Goal: Task Accomplishment & Management: Complete application form

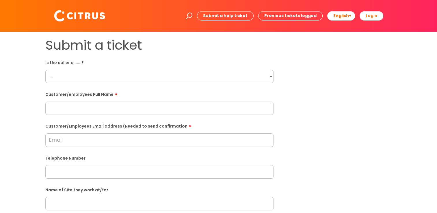
click at [107, 81] on select "... Citrus Customer Citrus Employee Contractor Supplier" at bounding box center [159, 76] width 228 height 13
select select "Citrus Employee"
click at [45, 70] on select "... Citrus Customer Citrus Employee Contractor Supplier" at bounding box center [159, 76] width 228 height 13
type input "Prasad Borkar"
click at [349, 116] on div "Submit a ticket Is the caller a ......? ... Citrus Customer Citrus Employee Con…" at bounding box center [218, 204] width 355 height 332
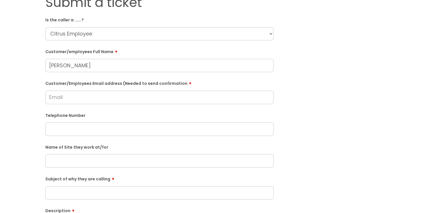
scroll to position [58, 0]
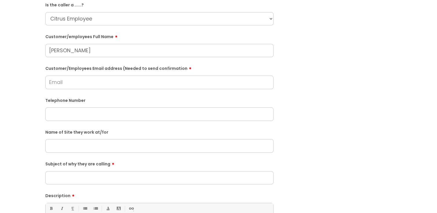
click at [110, 178] on input "Subject of why they are calling" at bounding box center [159, 177] width 228 height 13
type input "L"
type input "Keys"
click at [350, 115] on div "Submit a ticket Is the caller a ......? ... Citrus Customer Citrus Employee Con…" at bounding box center [218, 146] width 355 height 332
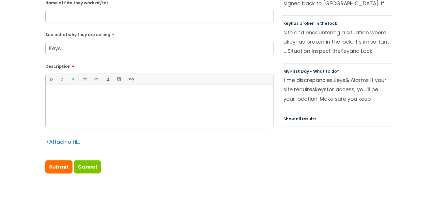
scroll to position [173, 0]
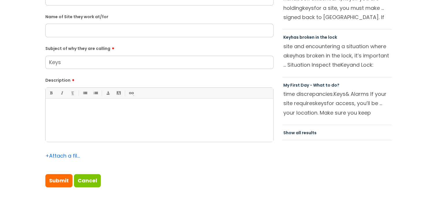
paste div
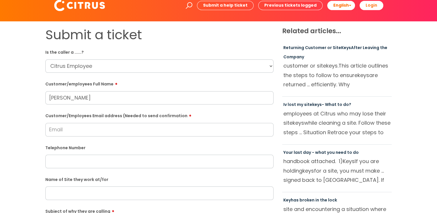
scroll to position [0, 0]
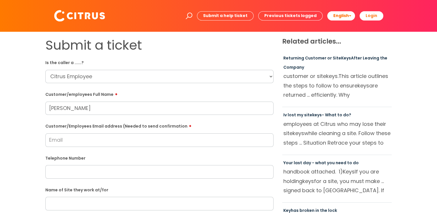
paste input "07776704104"
type input "07776704104"
click at [0, 121] on html "Enter your search term here... Search Submit a help ticket Previous tickets log…" at bounding box center [218, 106] width 437 height 213
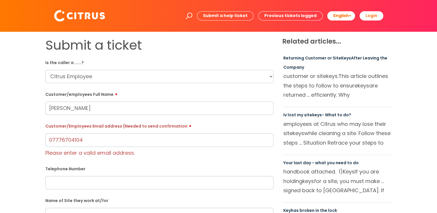
scroll to position [29, 0]
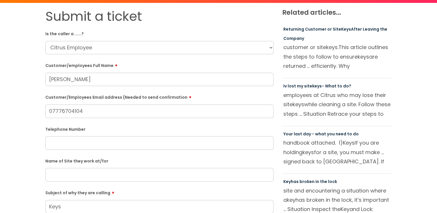
drag, startPoint x: 73, startPoint y: 114, endPoint x: 40, endPoint y: 114, distance: 32.3
click at [41, 114] on div "Submit a ticket Is the caller a ......? ... Citrus Customer Citrus Employee Con…" at bounding box center [159, 175] width 237 height 332
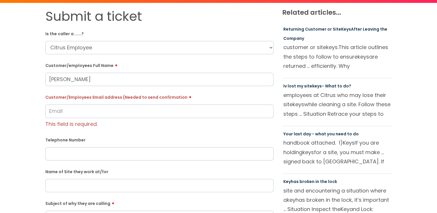
drag, startPoint x: 57, startPoint y: 143, endPoint x: 49, endPoint y: 154, distance: 13.2
paste input "07776704104"
type input "07776704104"
click at [38, 132] on div "Submit a ticket Is the caller a ......? ... Citrus Customer Citrus Employee Con…" at bounding box center [218, 180] width 425 height 343
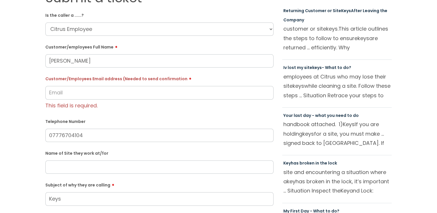
scroll to position [58, 0]
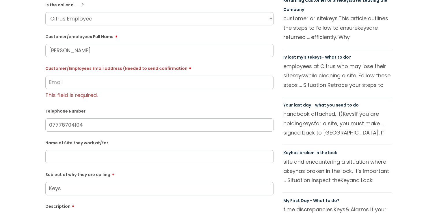
click at [50, 157] on input "text" at bounding box center [159, 156] width 228 height 13
click at [70, 156] on input "text" at bounding box center [159, 156] width 228 height 13
click at [25, 149] on div "Submit a ticket Is the caller a ......? ... Citrus Customer Citrus Employee Con…" at bounding box center [218, 151] width 425 height 343
click at [81, 158] on input "Chilworth" at bounding box center [159, 156] width 228 height 13
click at [47, 141] on label "Name of Site they work at/for" at bounding box center [159, 142] width 228 height 6
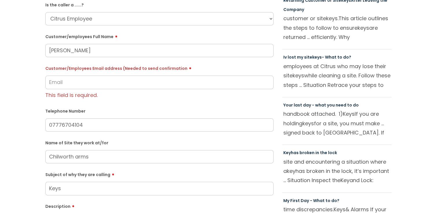
click at [78, 159] on input "Chilworth arms" at bounding box center [159, 156] width 228 height 13
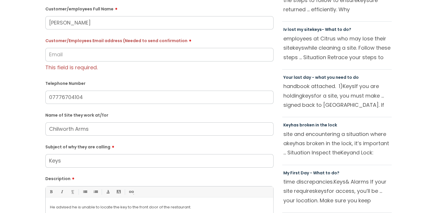
scroll to position [87, 0]
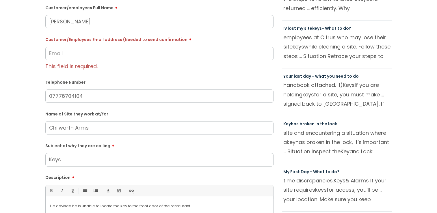
type input "Chilworth Arms"
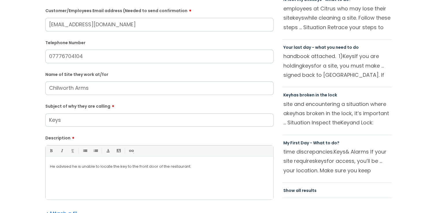
scroll to position [173, 0]
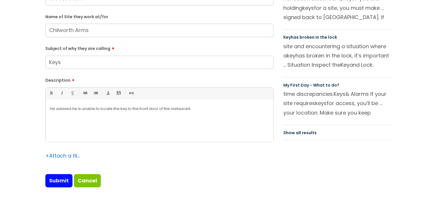
type input "prasadbfes@gmail.com"
click at [51, 181] on input "Submit" at bounding box center [58, 180] width 27 height 13
type input "Please Wait..."
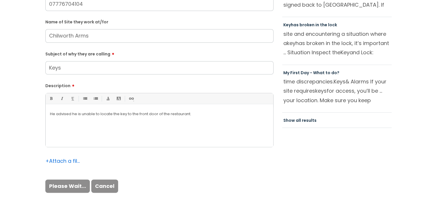
scroll to position [196, 0]
